Goal: Information Seeking & Learning: Check status

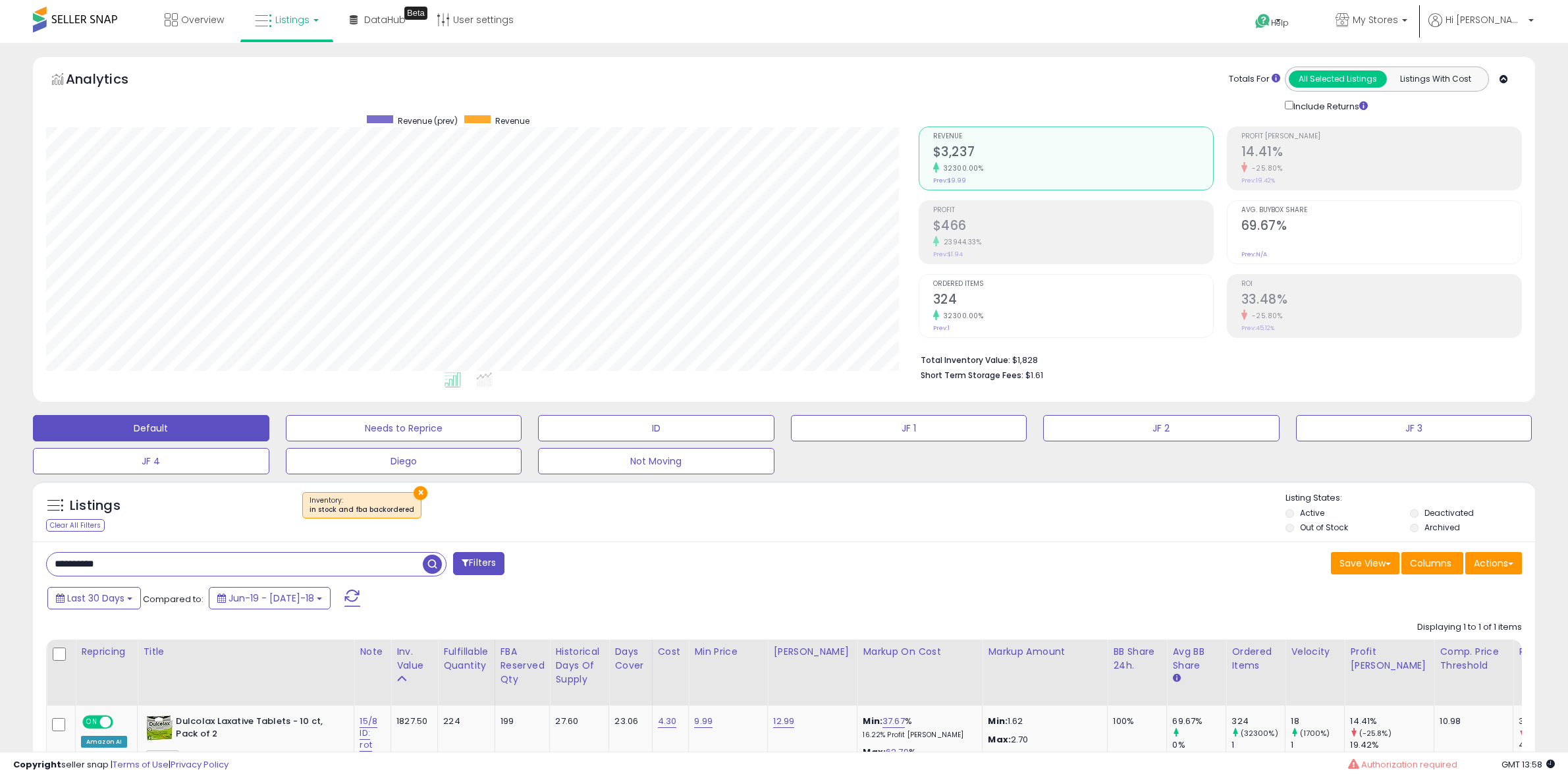
select select "**"
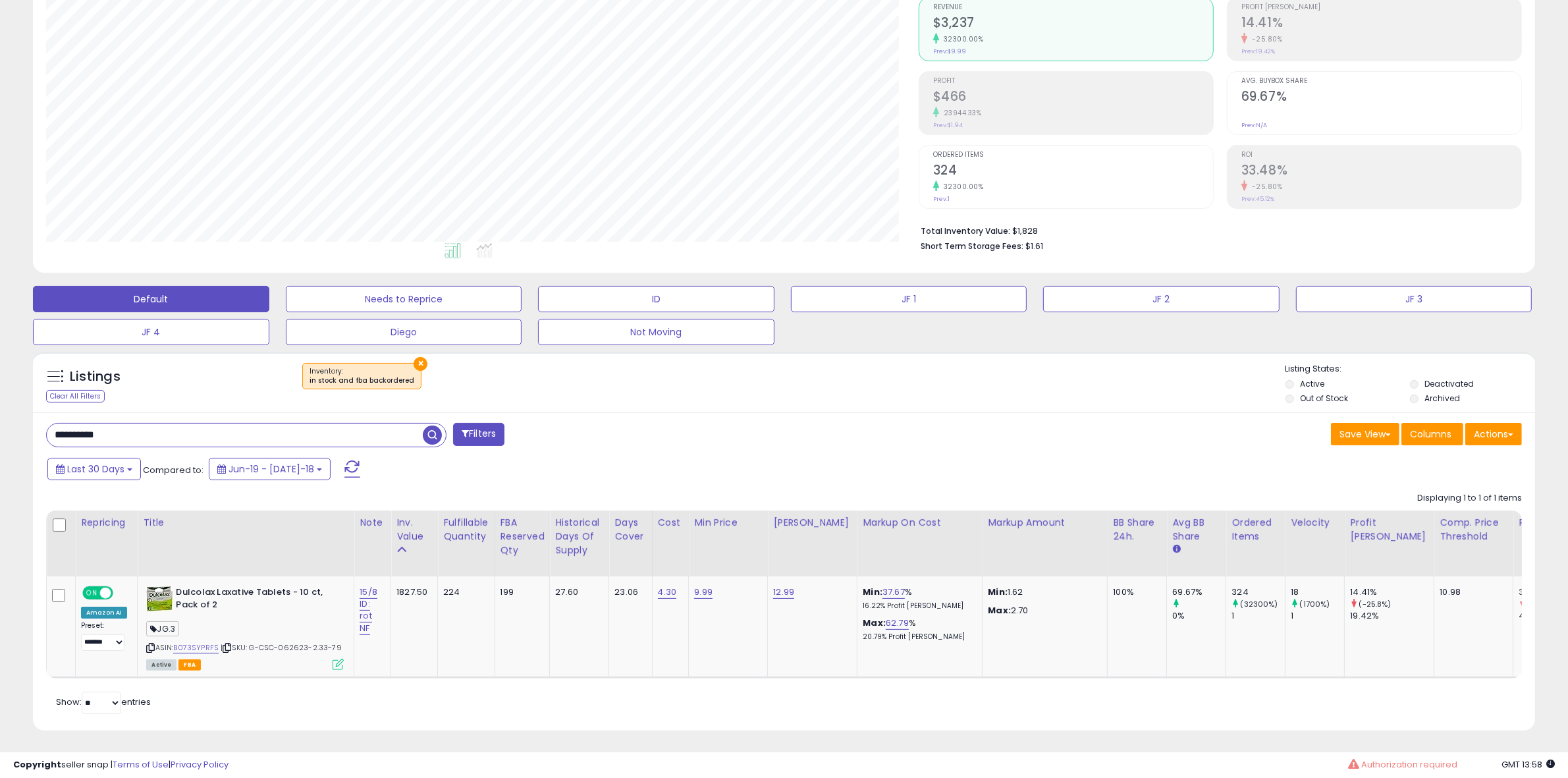
scroll to position [270, 872]
click at [153, 430] on input "**********" at bounding box center [235, 435] width 376 height 23
paste input "text"
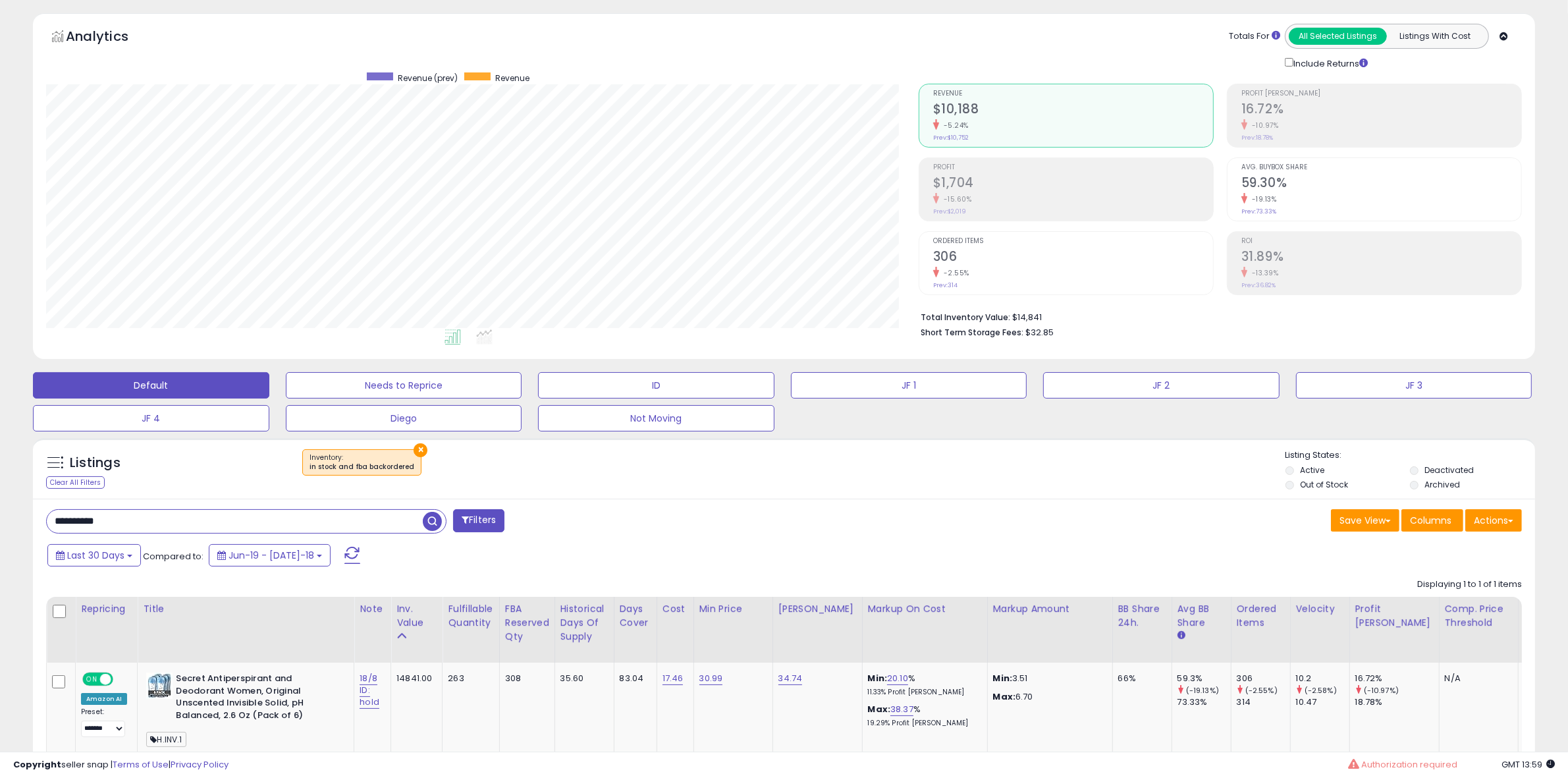
click at [125, 524] on input "**********" at bounding box center [235, 522] width 376 height 23
paste input "text"
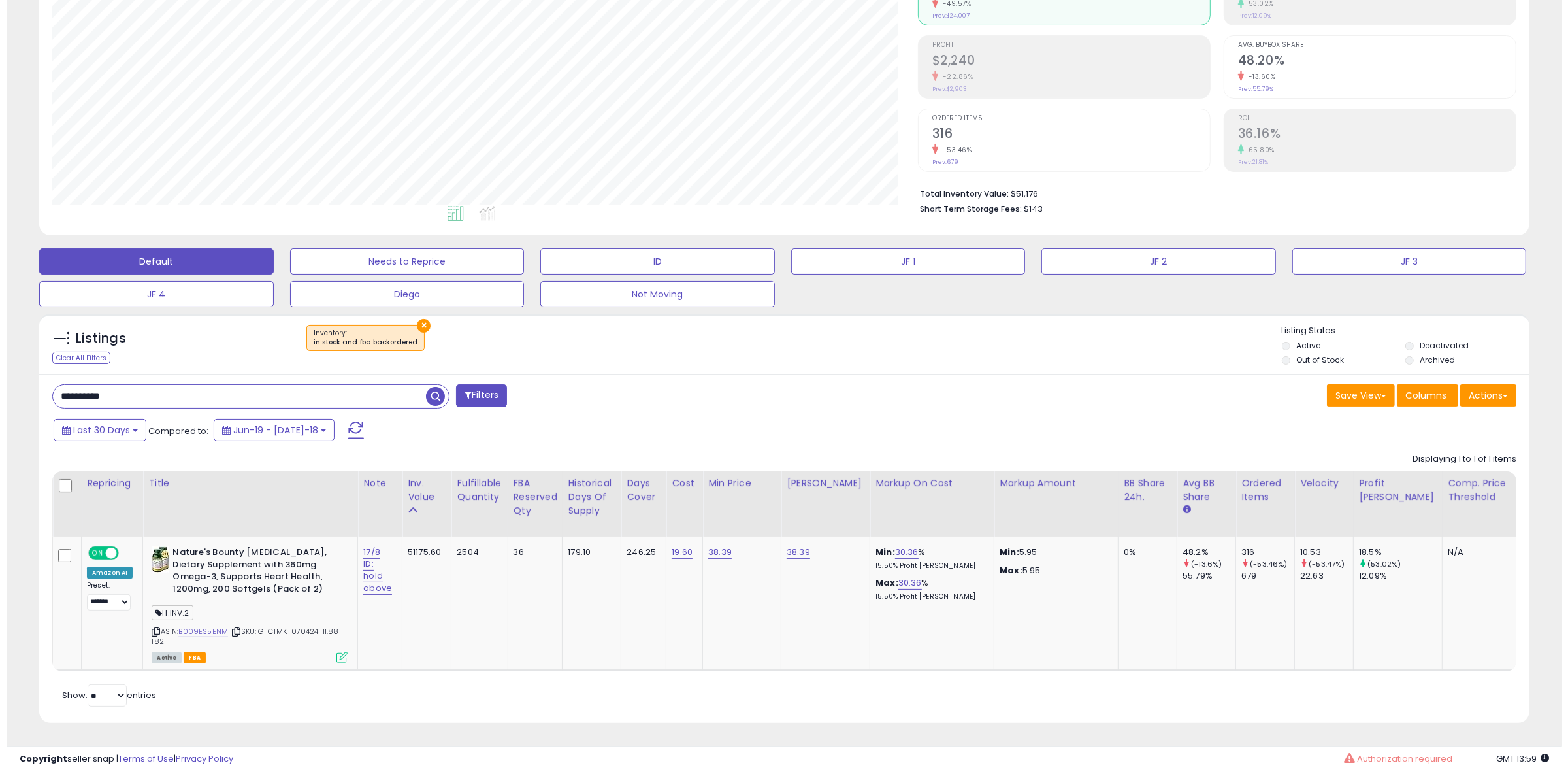
scroll to position [174, 0]
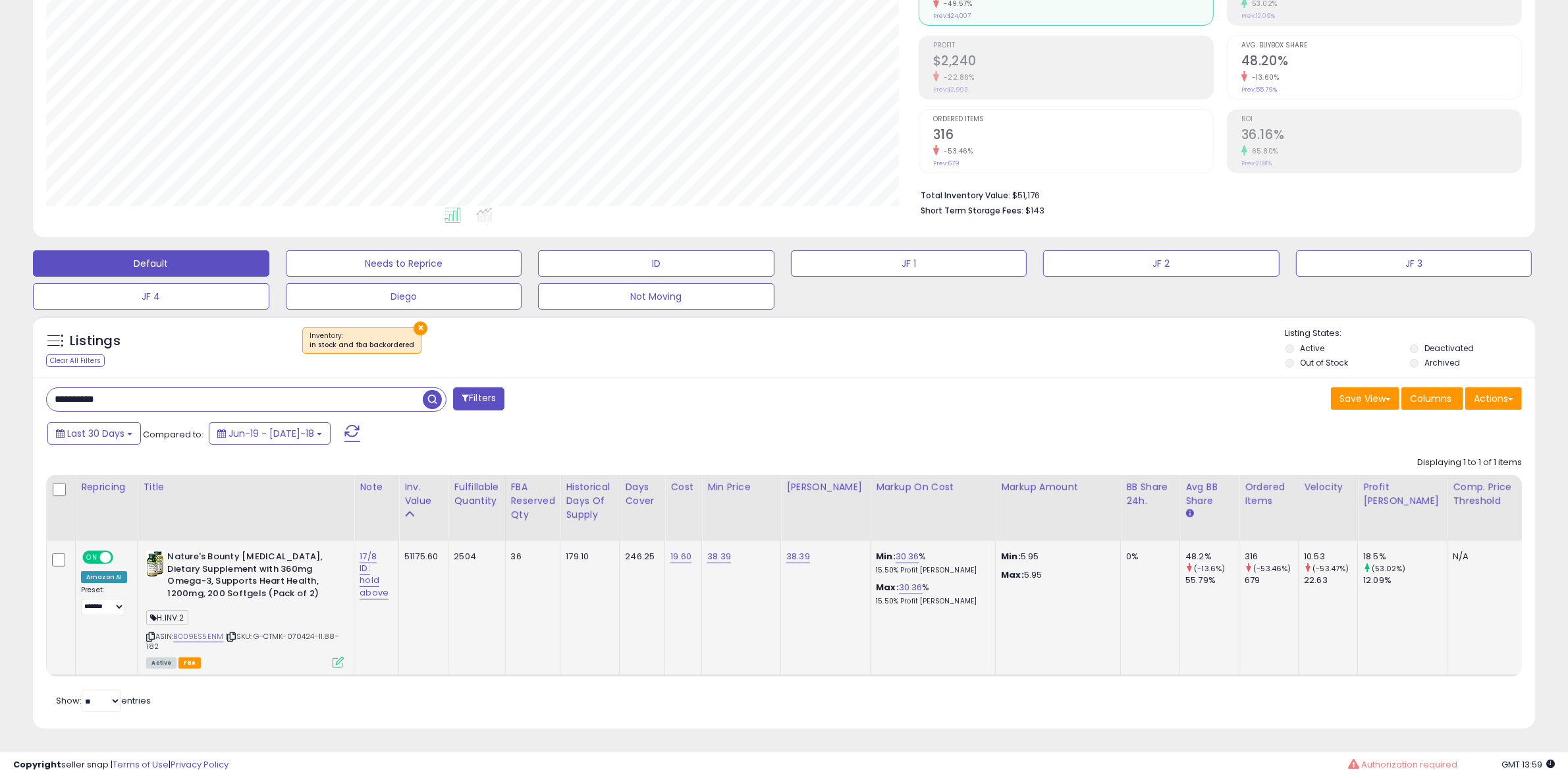
click at [332, 657] on icon at bounding box center [338, 662] width 12 height 12
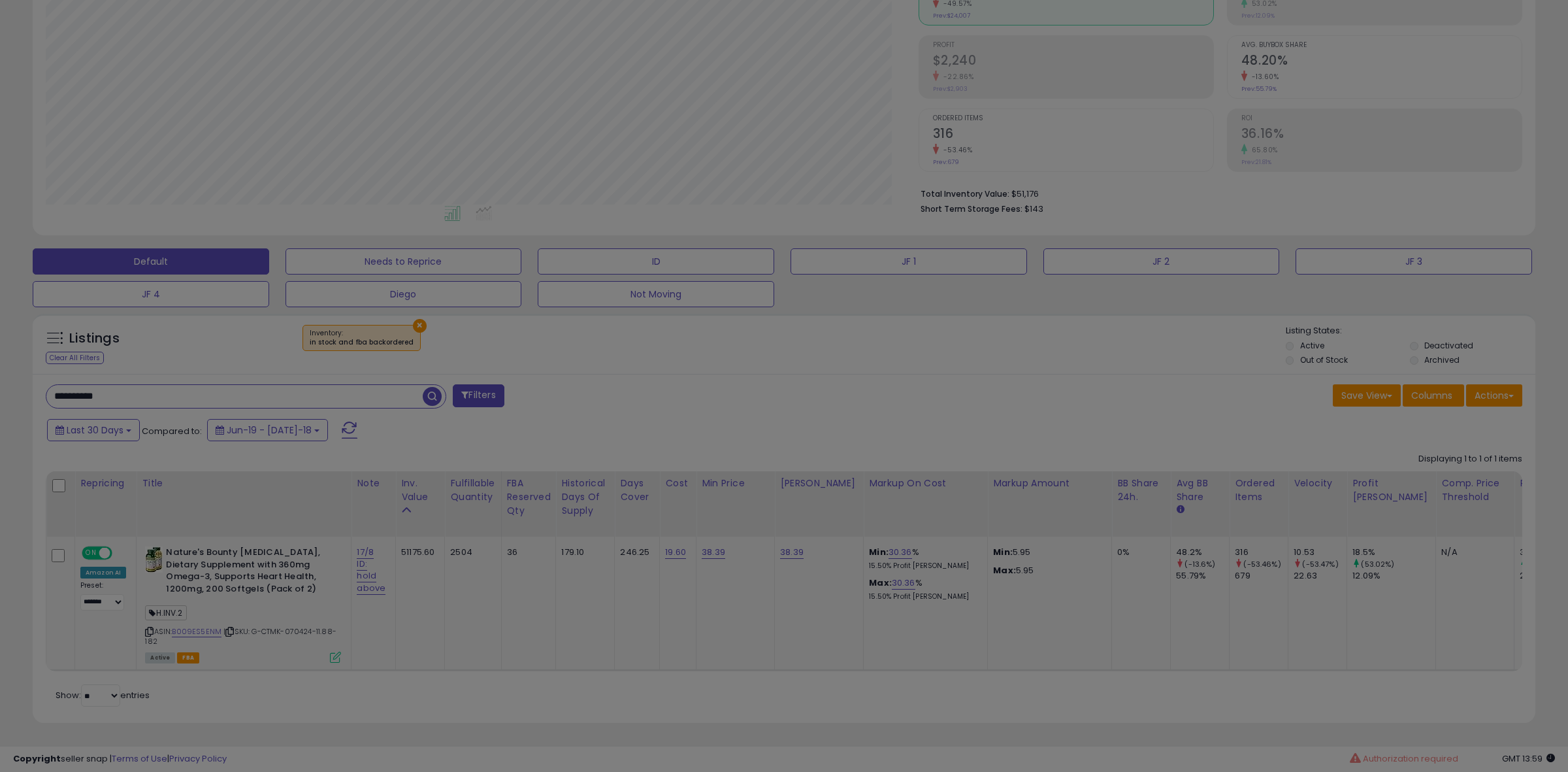
scroll to position [268, 872]
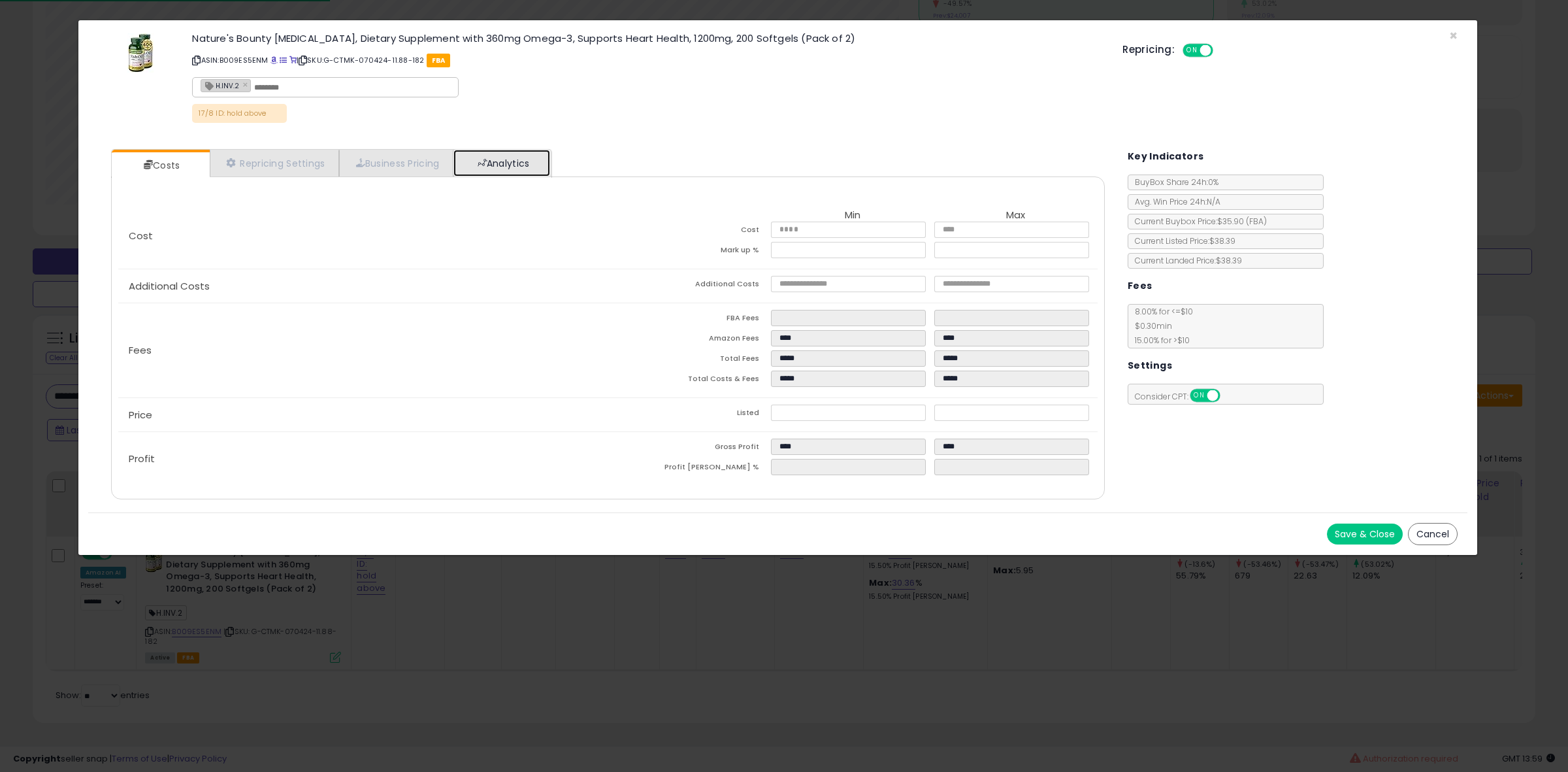
click at [487, 165] on span at bounding box center [482, 163] width 9 height 9
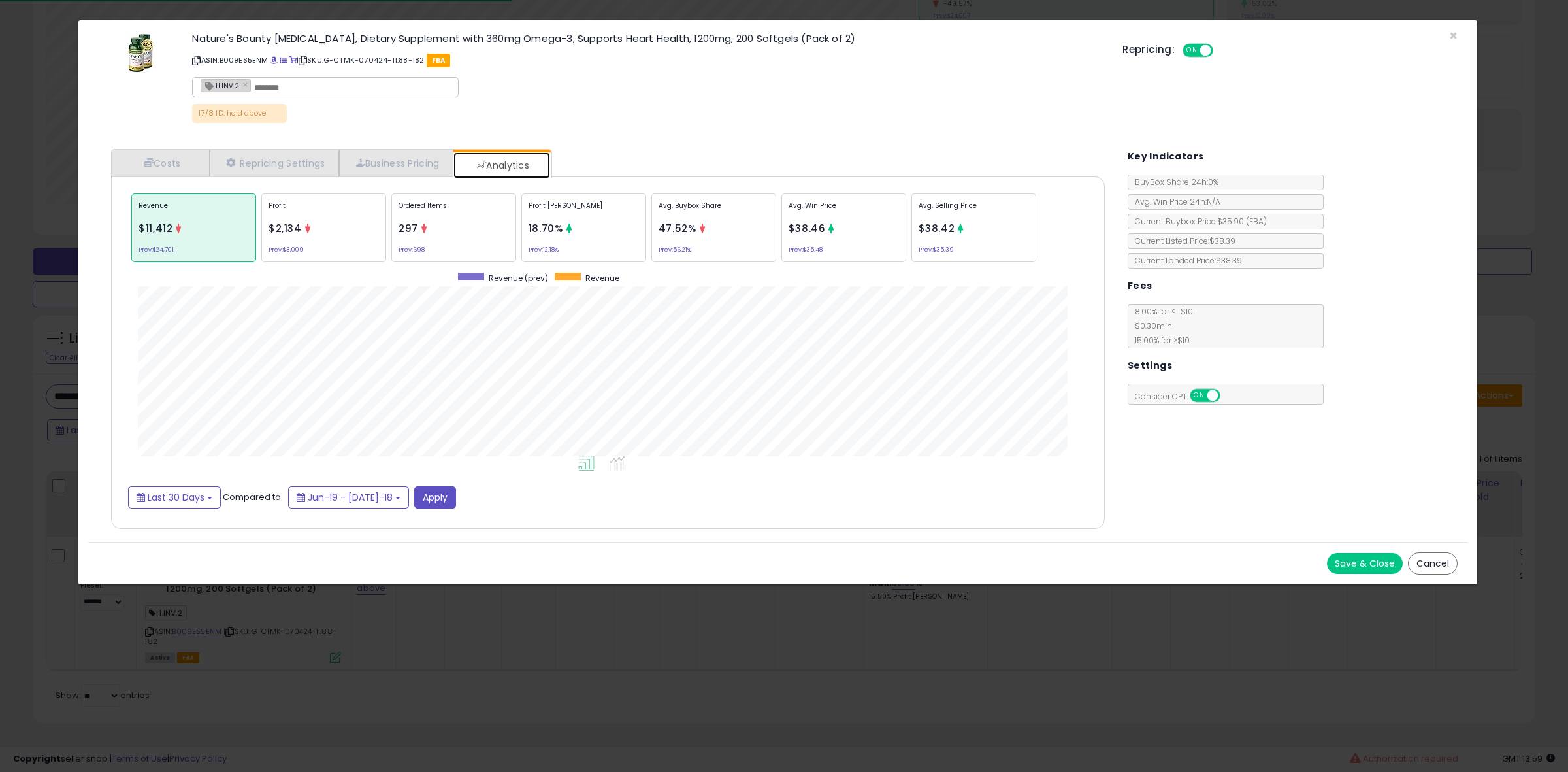
scroll to position [403, 1019]
click at [781, 247] on div "Profit [PERSON_NAME] 18.70% Prev: 12.18%" at bounding box center [843, 228] width 125 height 69
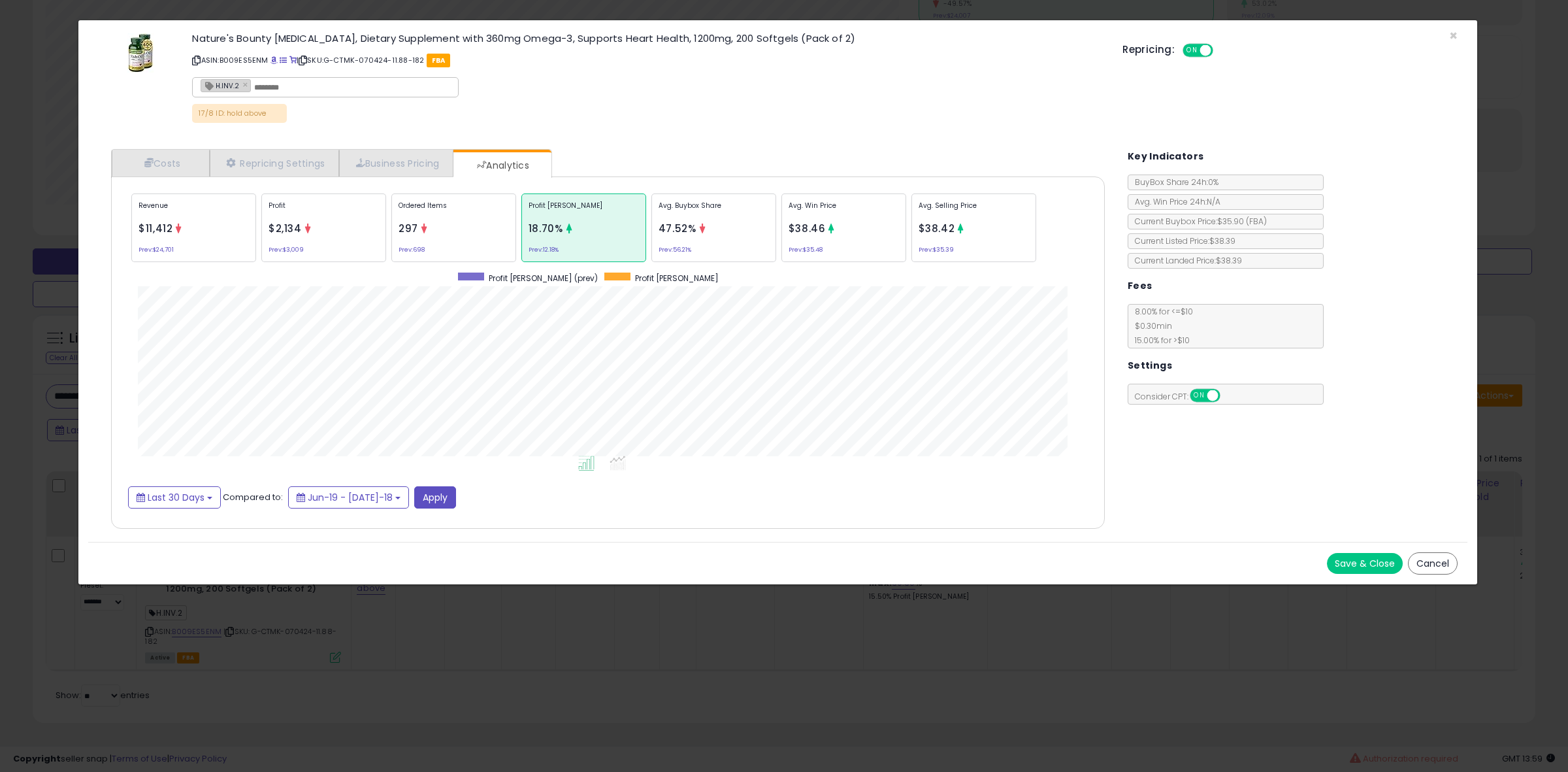
click at [651, 235] on div "Ordered Items 297 Prev: 698" at bounding box center [714, 228] width 125 height 69
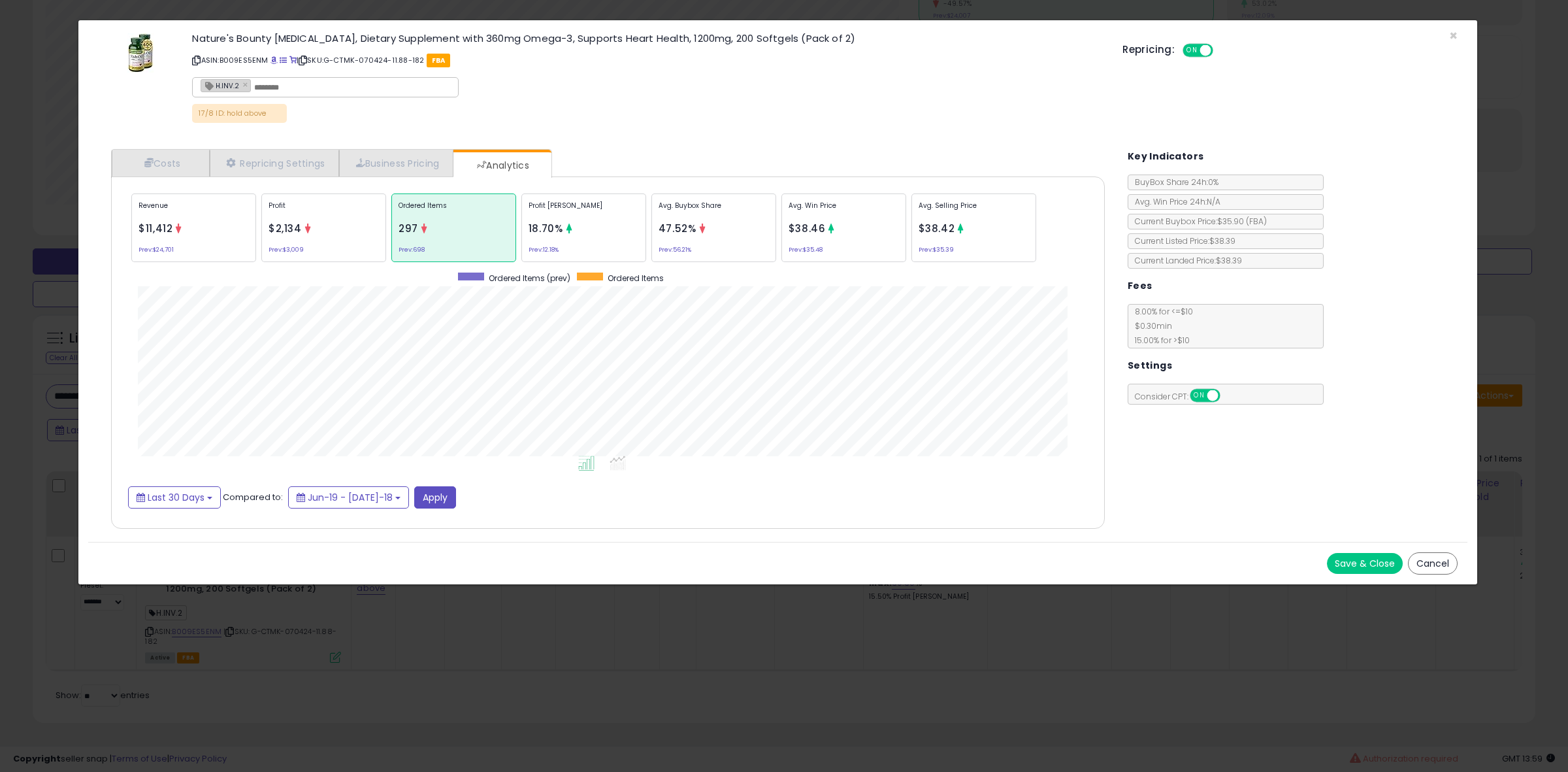
click at [691, 229] on span "47.52%" at bounding box center [677, 228] width 38 height 14
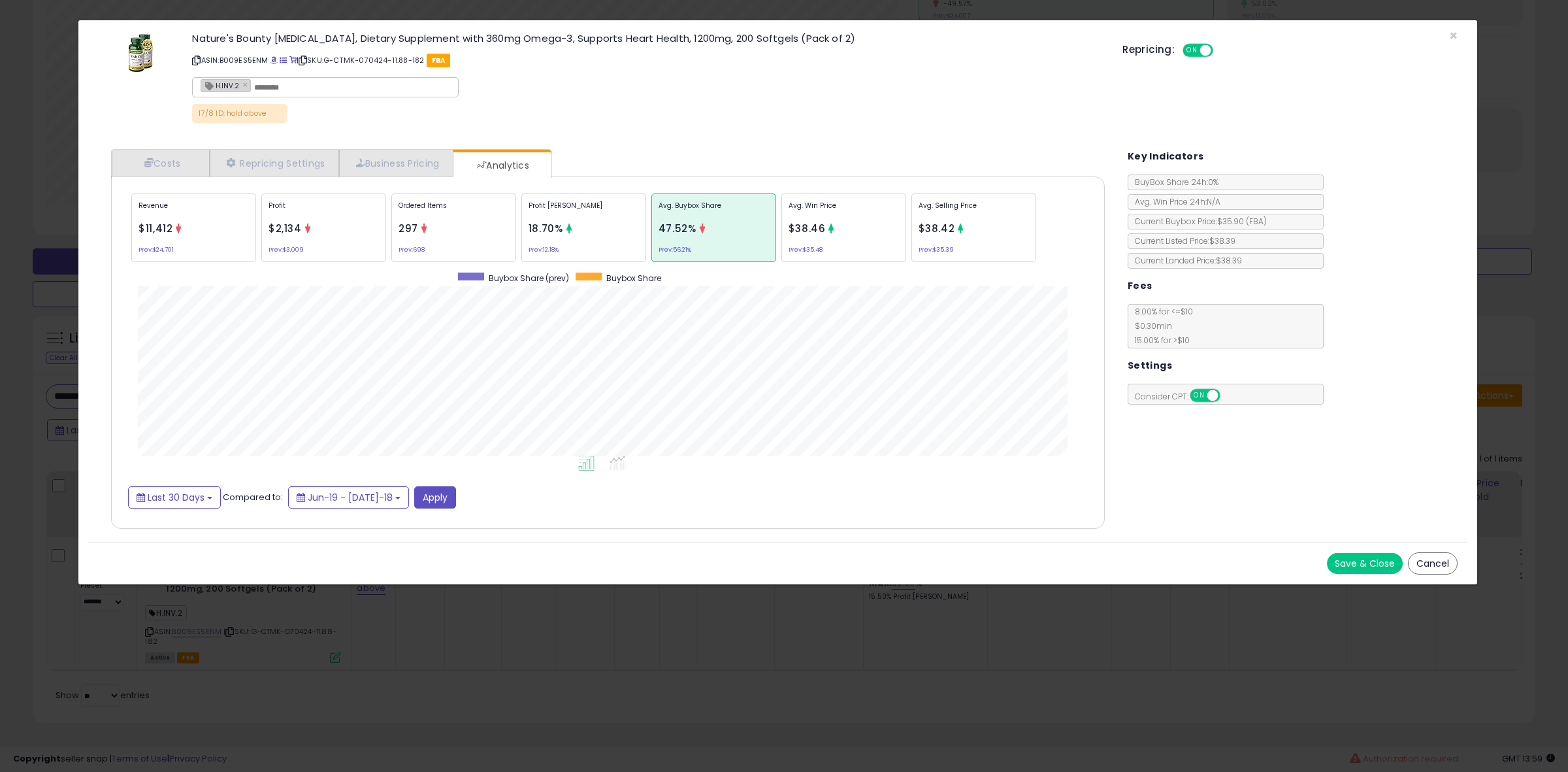
click at [1020, 214] on p "Avg. Selling Price" at bounding box center [974, 210] width 110 height 19
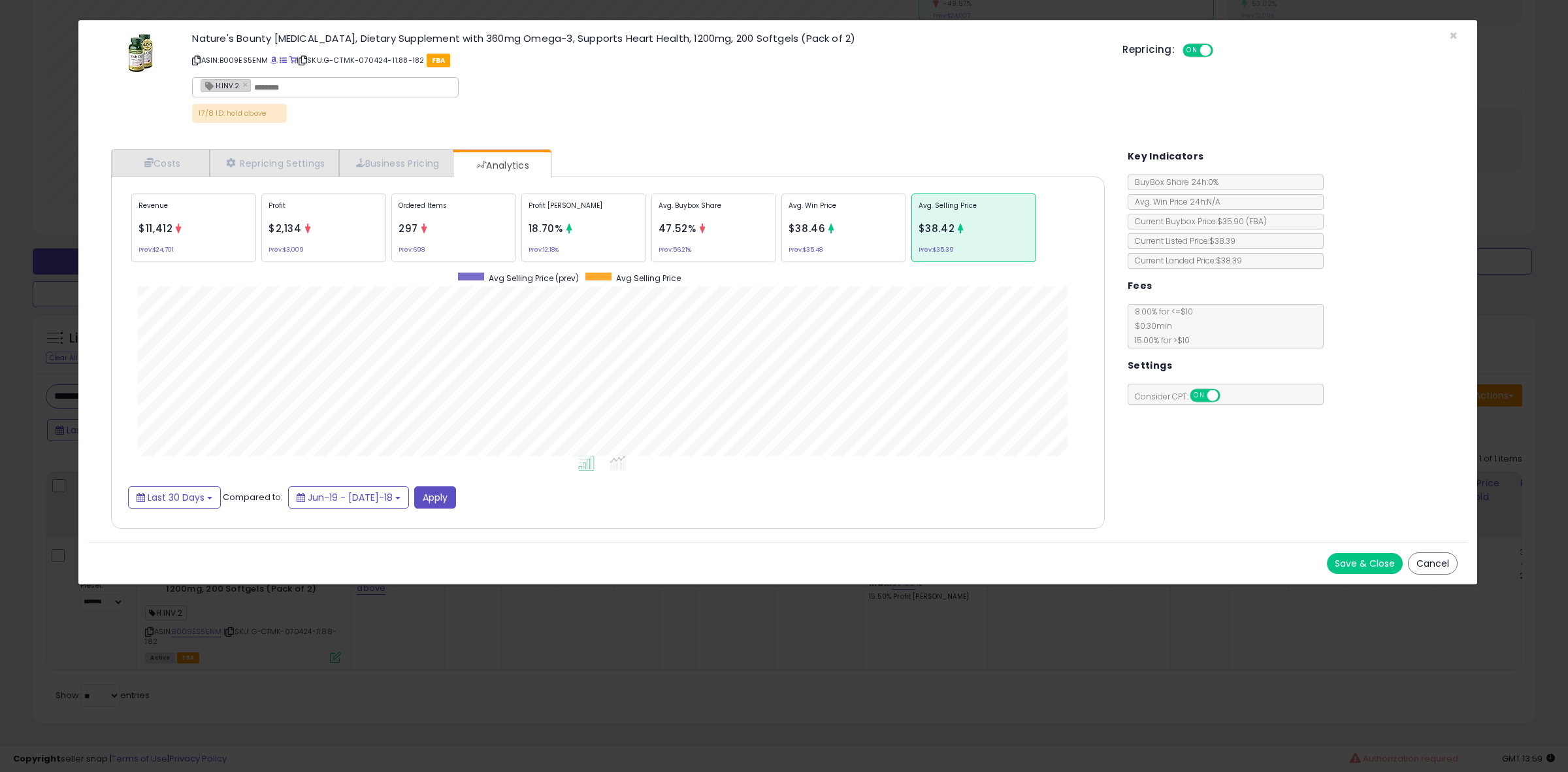
click at [57, 369] on div "× Close Nature's Bounty [MEDICAL_DATA], Dietary Supplement with 360mg Omega-3, …" at bounding box center [784, 386] width 1568 height 772
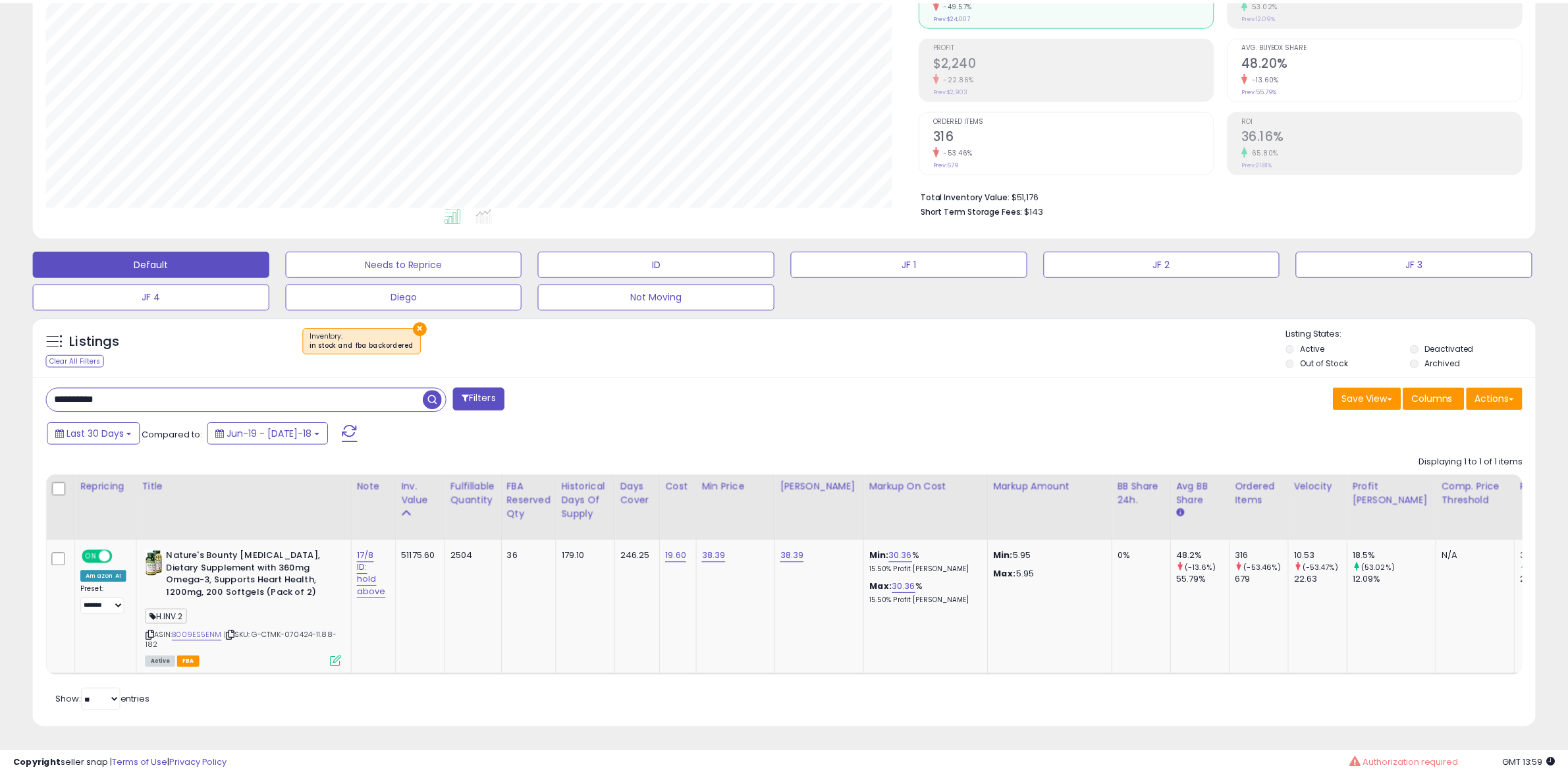
scroll to position [658376, 657655]
click at [183, 395] on input "**********" at bounding box center [235, 399] width 376 height 23
paste input "text"
type input "**********"
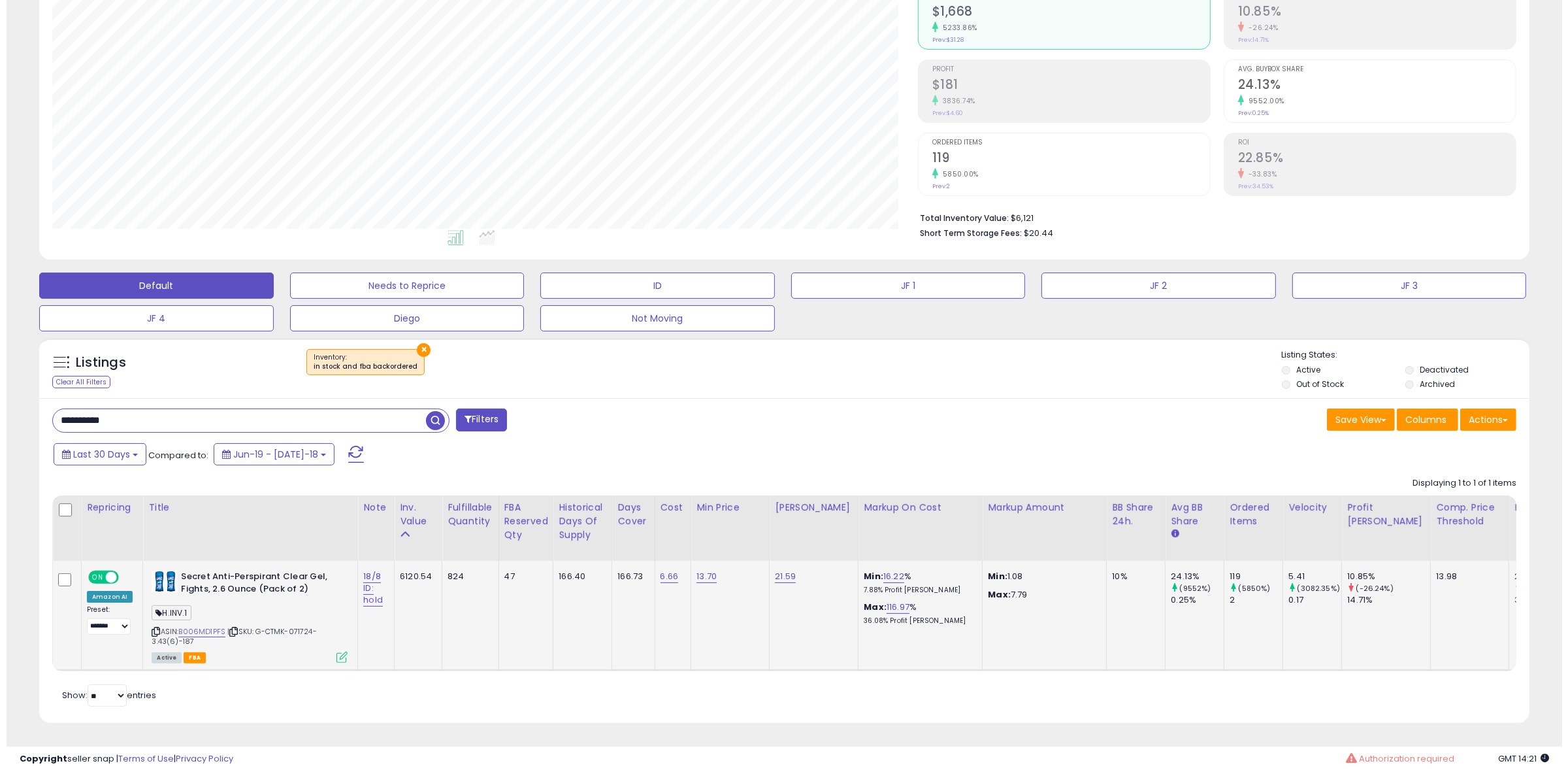
scroll to position [268, 866]
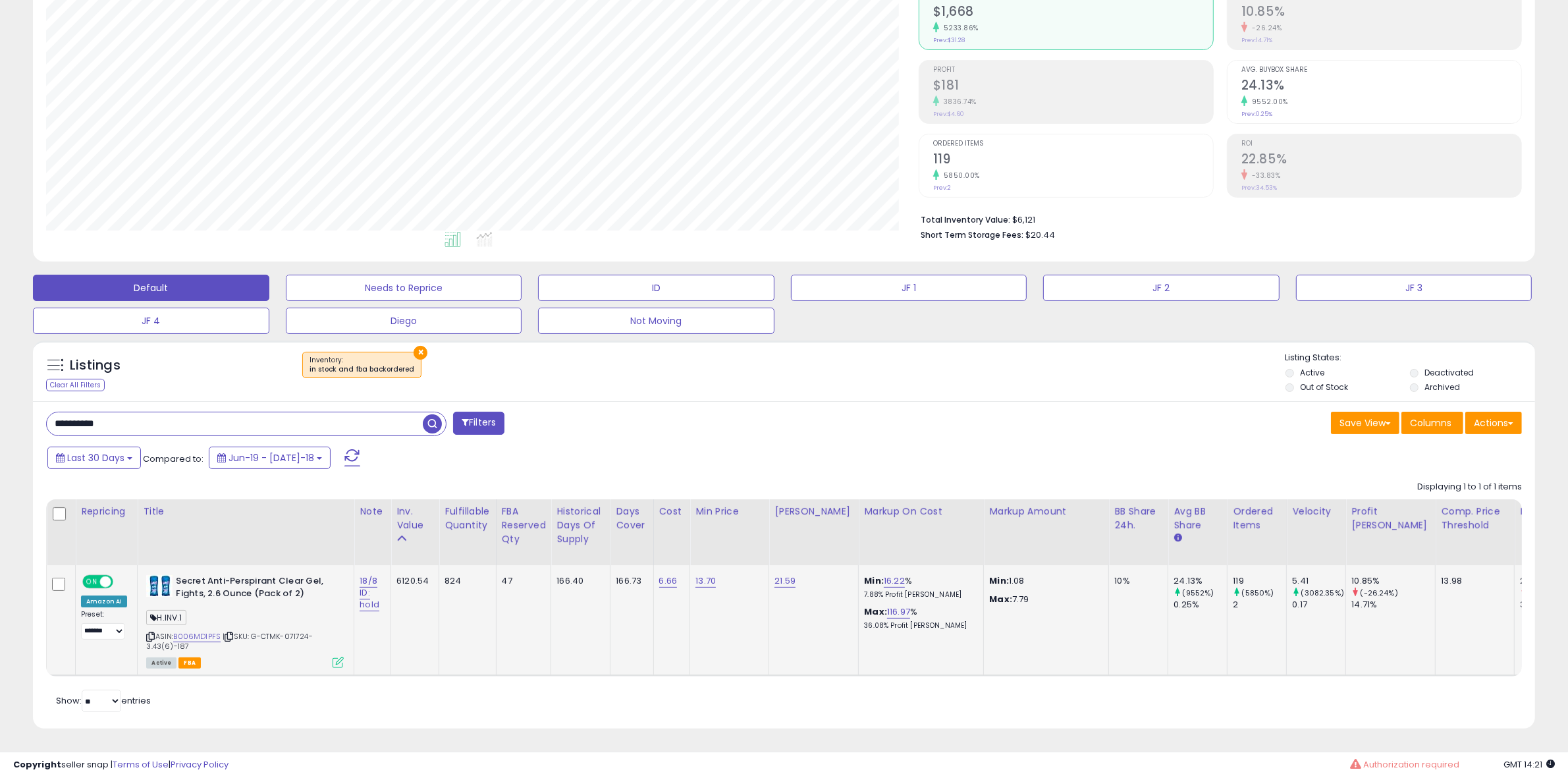
click at [332, 657] on icon at bounding box center [338, 662] width 12 height 12
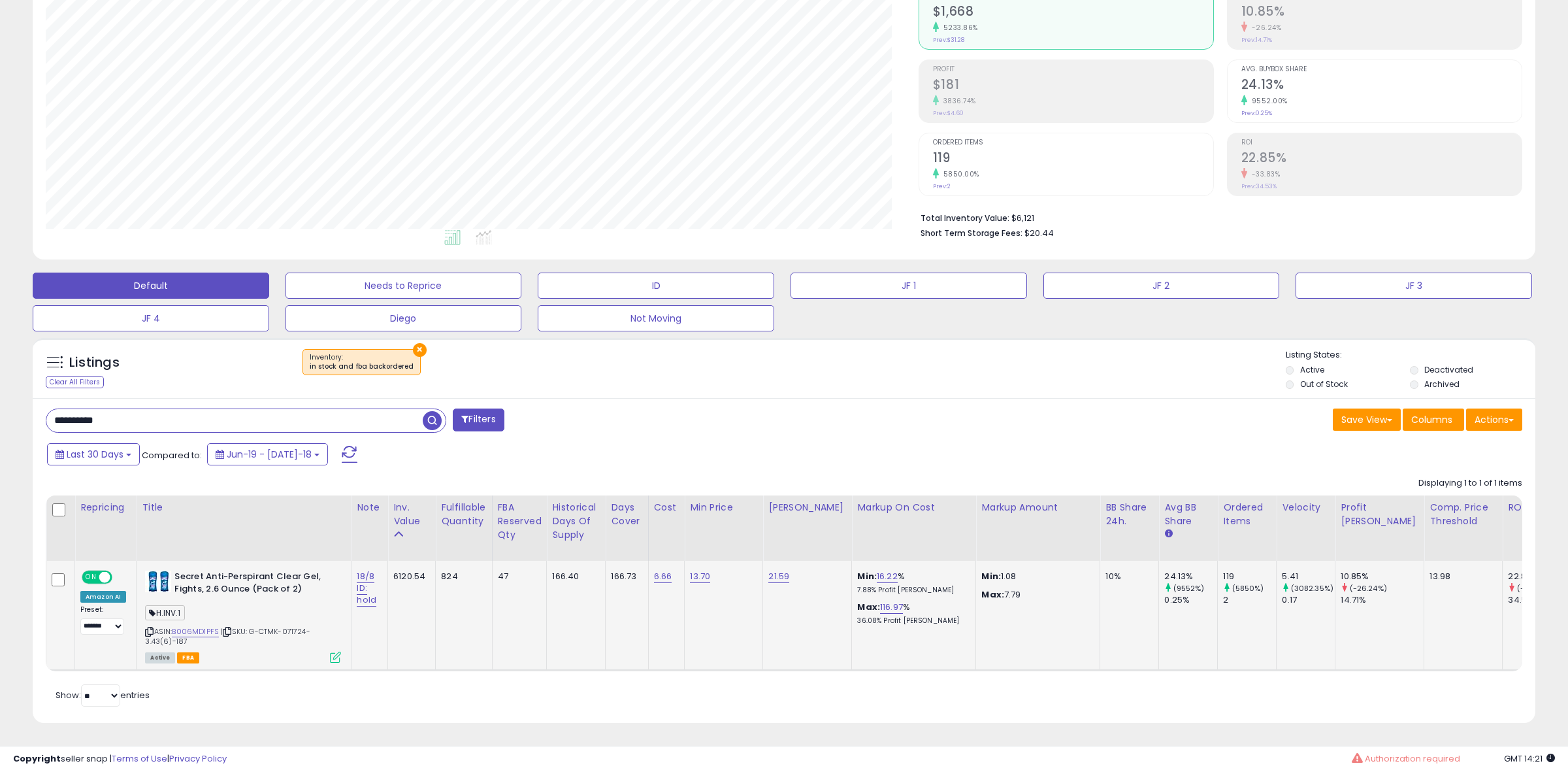
scroll to position [268, 872]
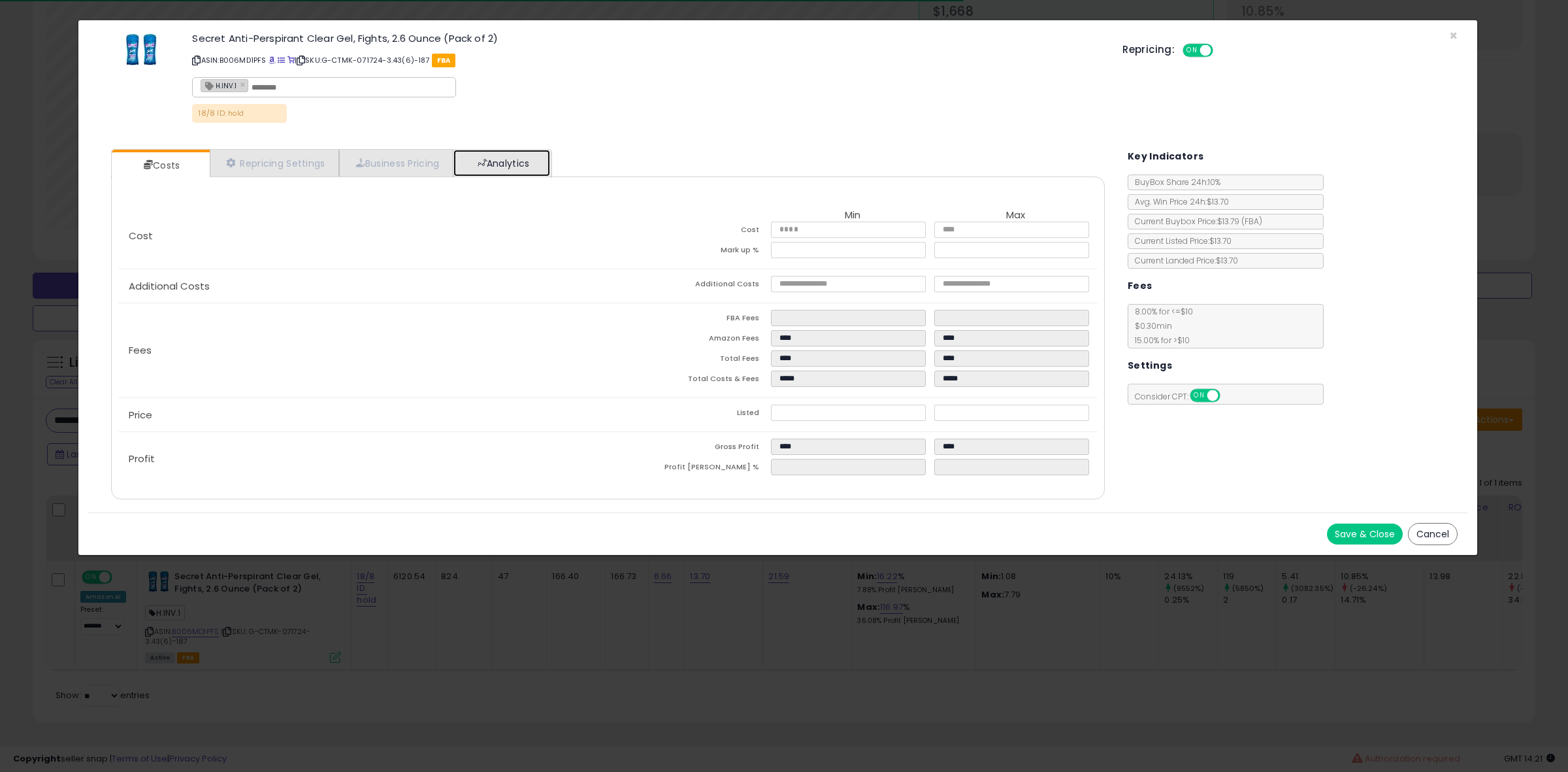
click at [498, 161] on link "Analytics" at bounding box center [502, 163] width 97 height 27
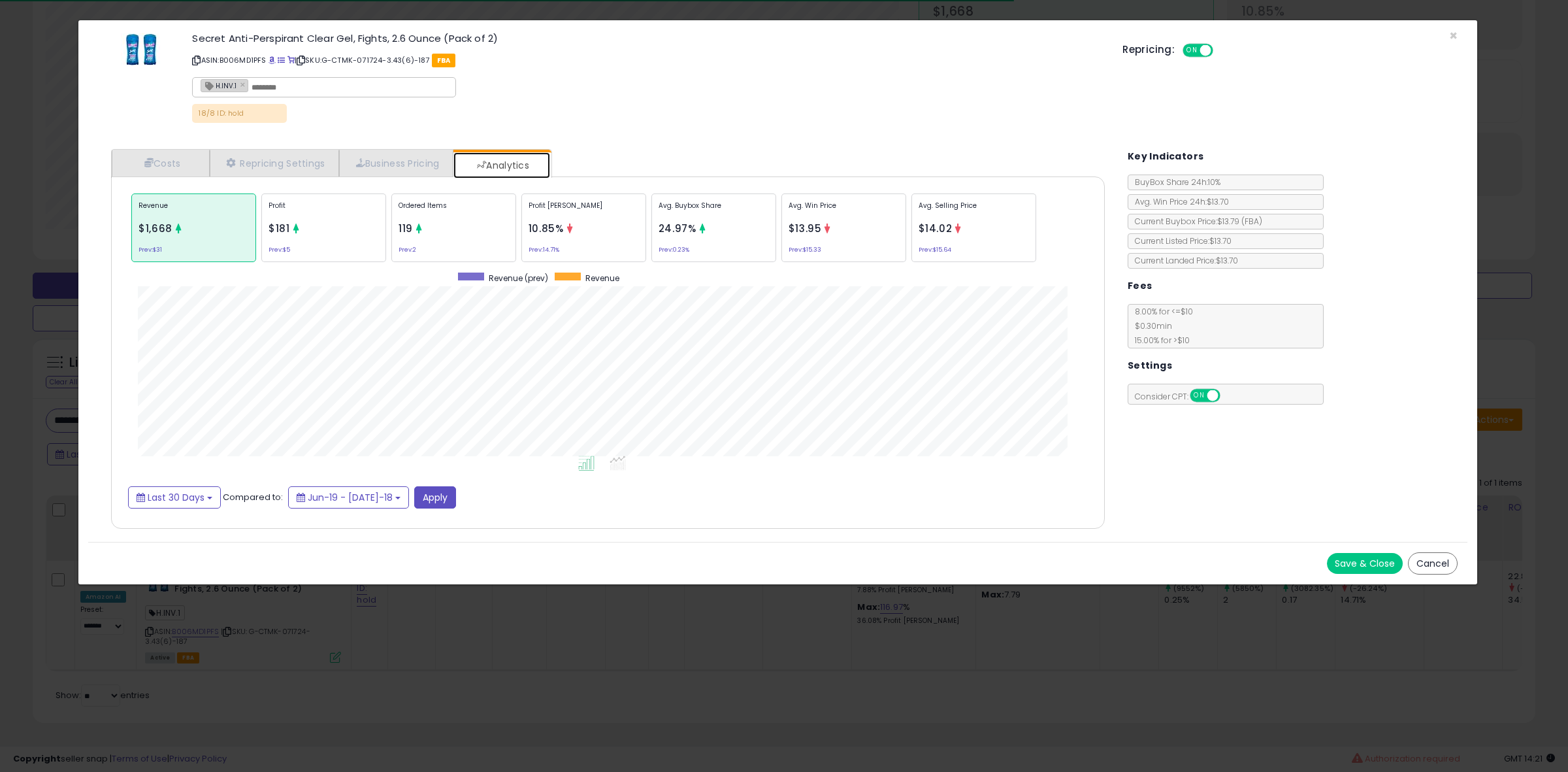
scroll to position [403, 1019]
click at [651, 239] on div "Ordered Items 119 Prev: 2" at bounding box center [714, 228] width 125 height 69
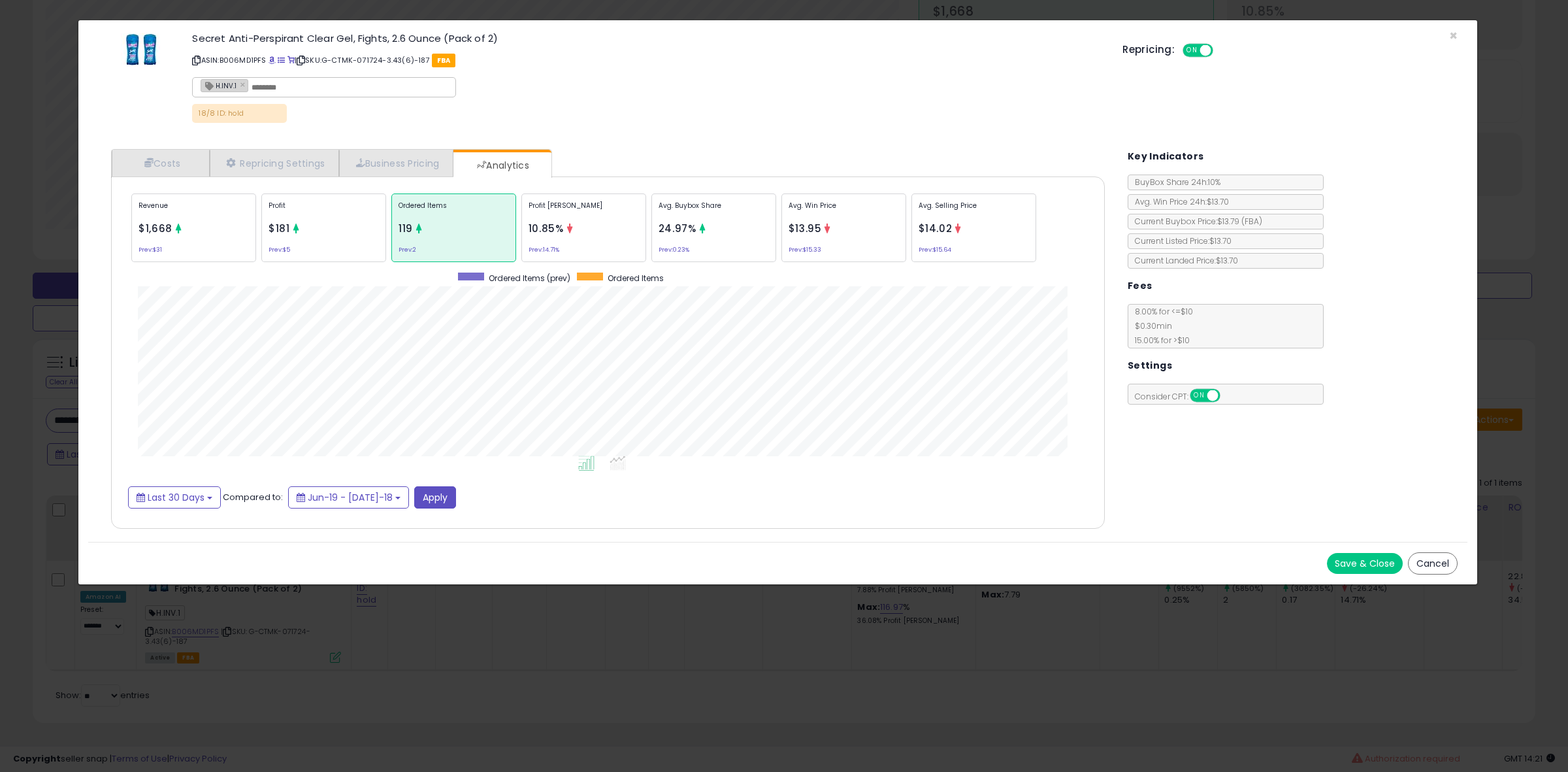
click at [912, 231] on div "Avg. Buybox Share 24.97% Prev: 0.23%" at bounding box center [974, 228] width 125 height 69
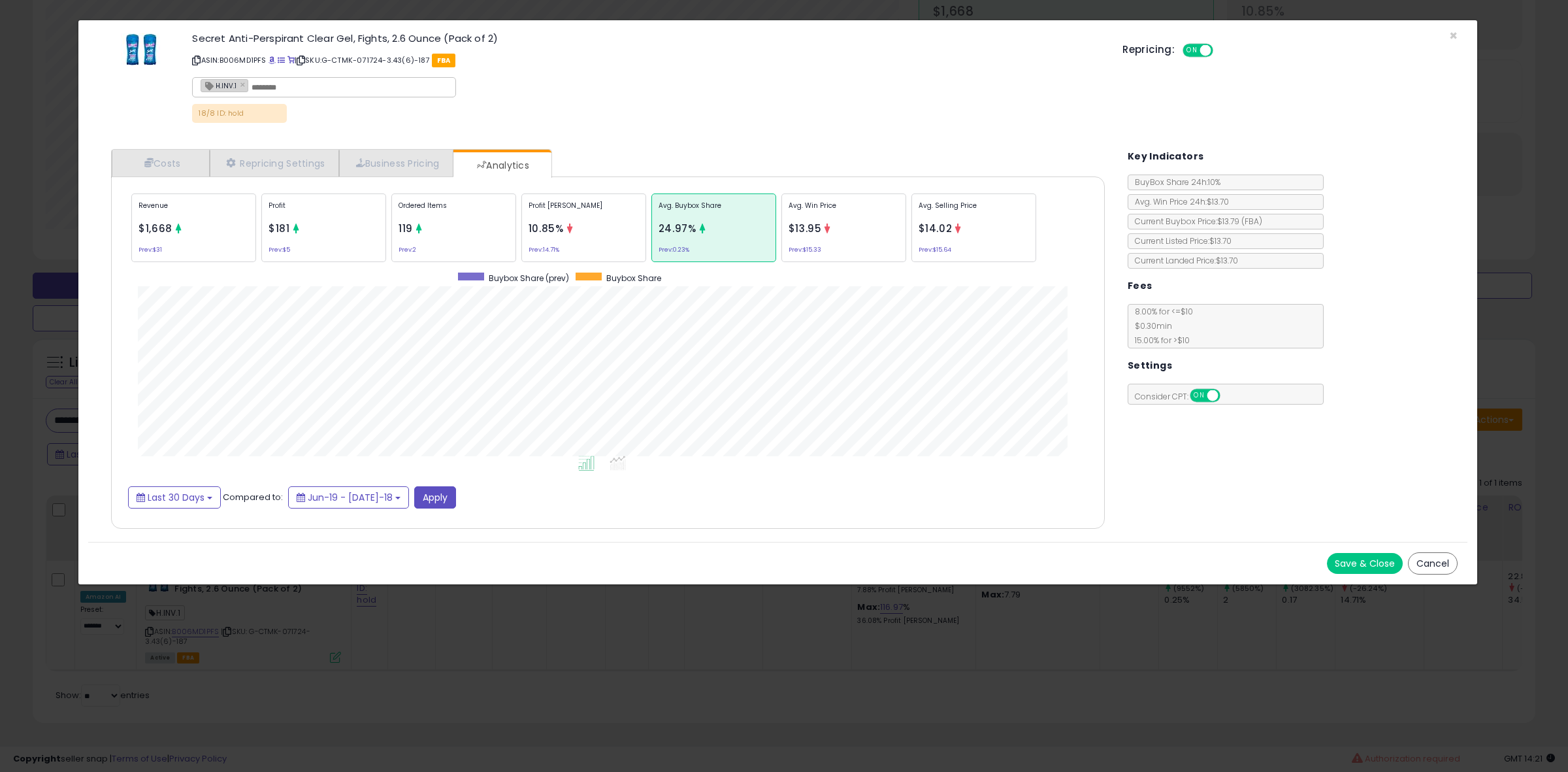
click at [651, 260] on div "Ordered Items 119 Prev: 2" at bounding box center [714, 228] width 125 height 69
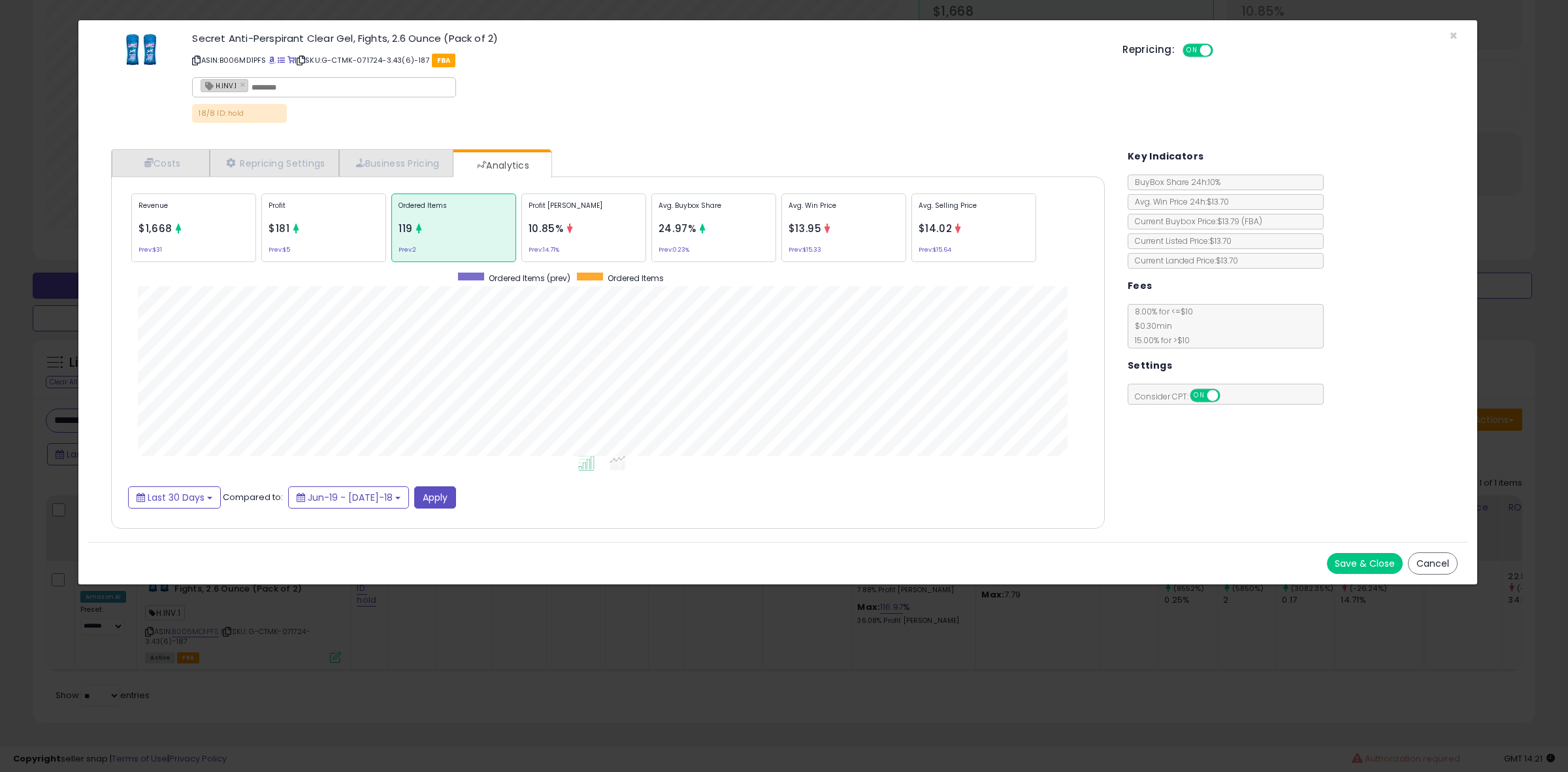
click at [14, 459] on div "× Close Secret Anti-Perspirant Clear Gel, Fights, 2.6 Ounce (Pack of 2) ASIN: B…" at bounding box center [784, 386] width 1568 height 772
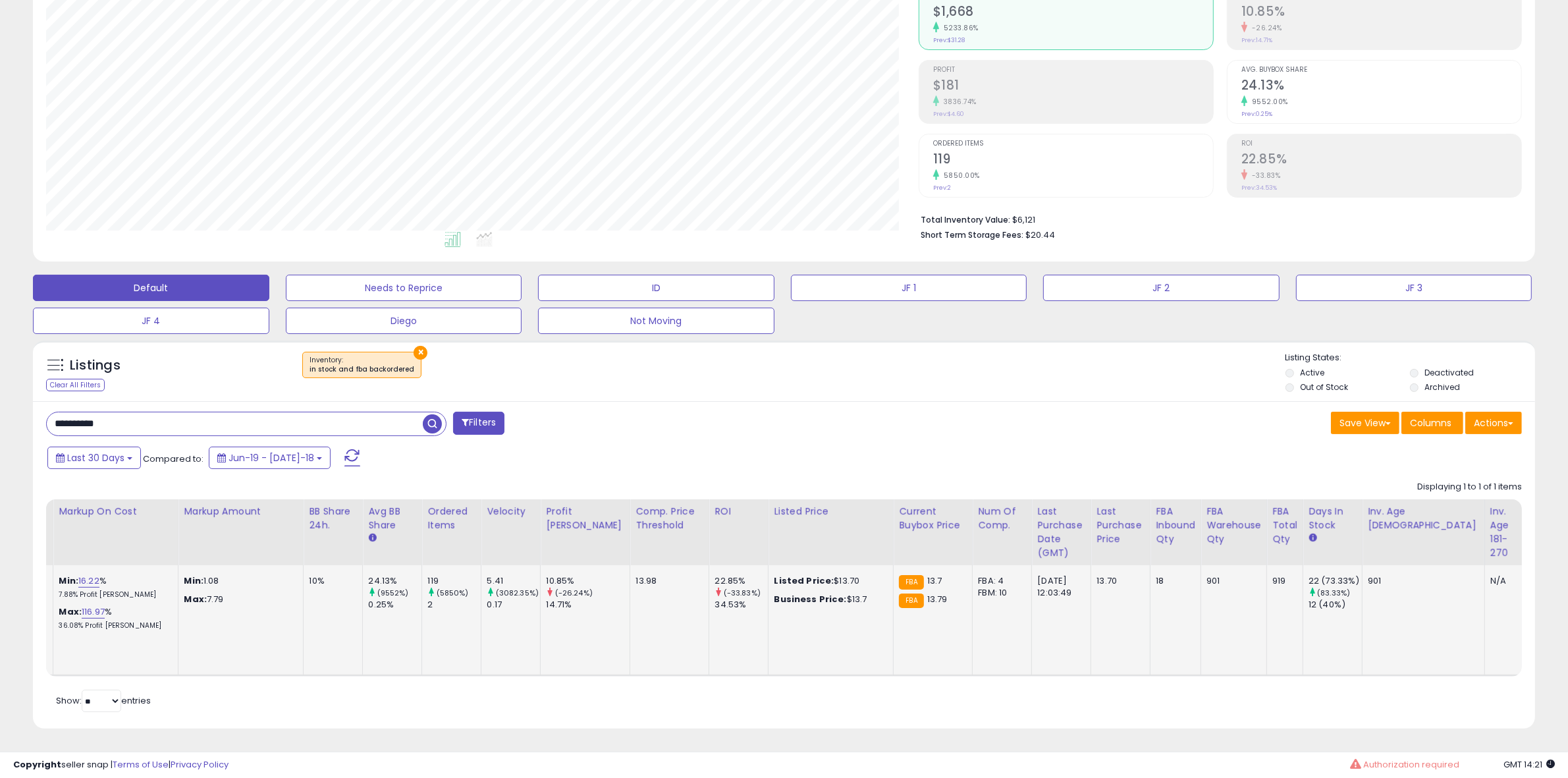
scroll to position [0, 0]
